Goal: Task Accomplishment & Management: Use online tool/utility

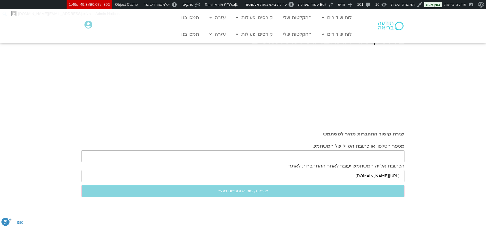
click at [349, 158] on input "מספר הטלפון או כתובת המייל של המשתמש" at bounding box center [243, 156] width 323 height 12
paste input "jenny1980p@gmail.cim"
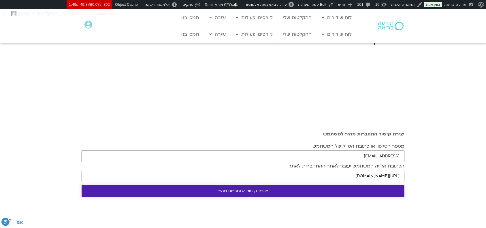
type input "jenny1980p@gmail.cim"
click at [325, 191] on input "יצירת קישור התחברות מהיר" at bounding box center [243, 191] width 323 height 12
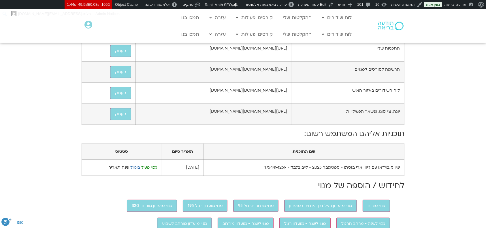
scroll to position [231, 0]
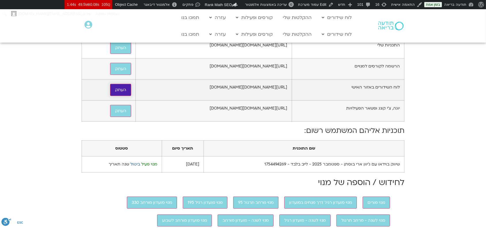
click at [110, 96] on button "העתק" at bounding box center [120, 90] width 21 height 12
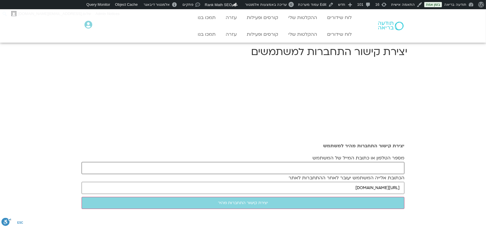
click at [358, 165] on input "מספר הטלפון או כתובת המייל של המשתמש" at bounding box center [243, 168] width 323 height 12
paste input "[PERSON_NAME][EMAIL_ADDRESS][PERSON_NAME][DOMAIN_NAME]"
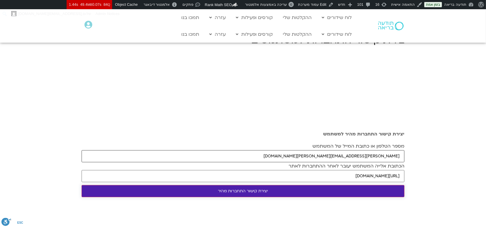
type input "[PERSON_NAME][EMAIL_ADDRESS][PERSON_NAME][DOMAIN_NAME]"
click at [320, 195] on input "יצירת קישור התחברות מהיר" at bounding box center [243, 191] width 323 height 12
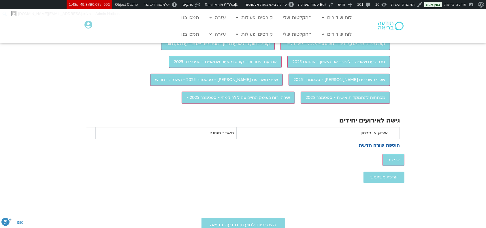
scroll to position [538, 0]
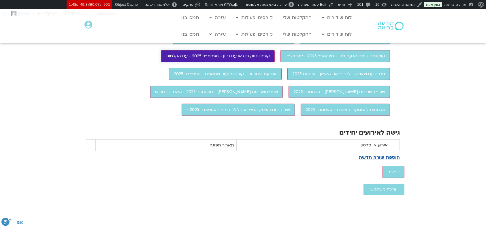
click at [252, 62] on input "קורס שיווק בוידאו עם ג'יוון - ספטמבר 2025 - עם הקלטות" at bounding box center [218, 56] width 114 height 12
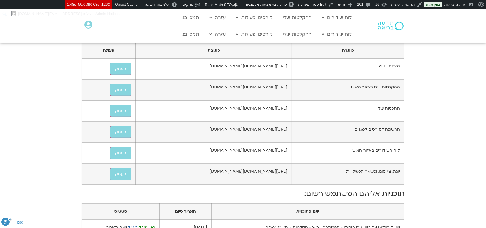
scroll to position [269, 0]
